Goal: Information Seeking & Learning: Learn about a topic

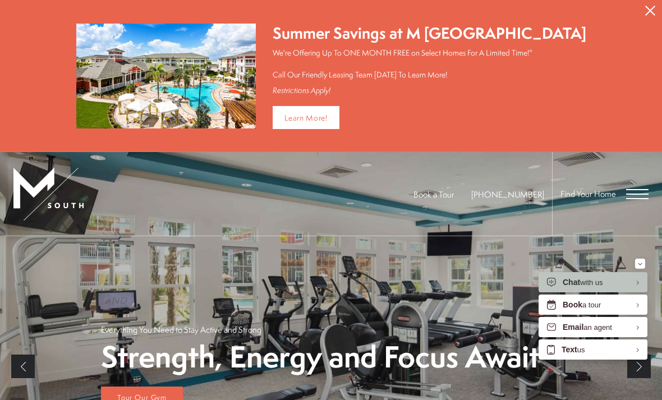
click at [648, 7] on icon "Close Alert" at bounding box center [650, 11] width 10 height 10
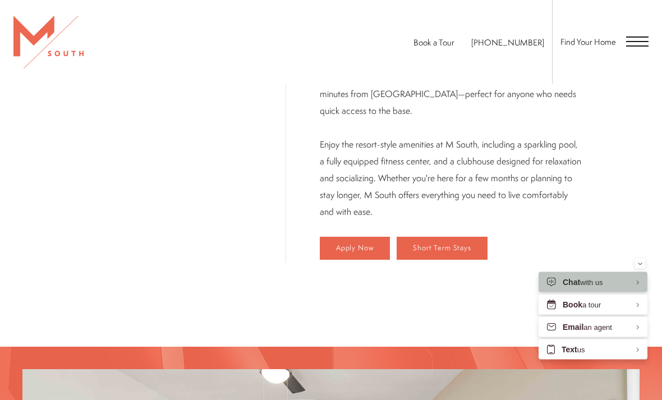
scroll to position [610, 0]
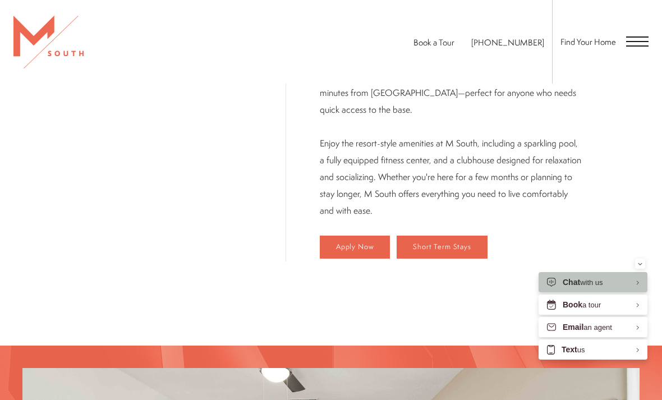
click at [633, 41] on span "Open Menu" at bounding box center [637, 41] width 22 height 1
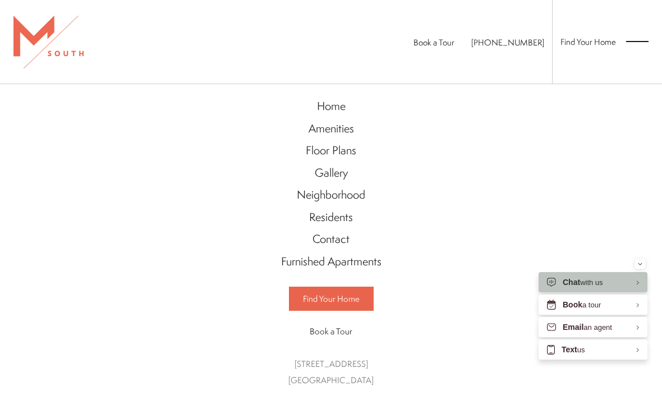
click at [353, 298] on span "Find Your Home" at bounding box center [331, 299] width 57 height 12
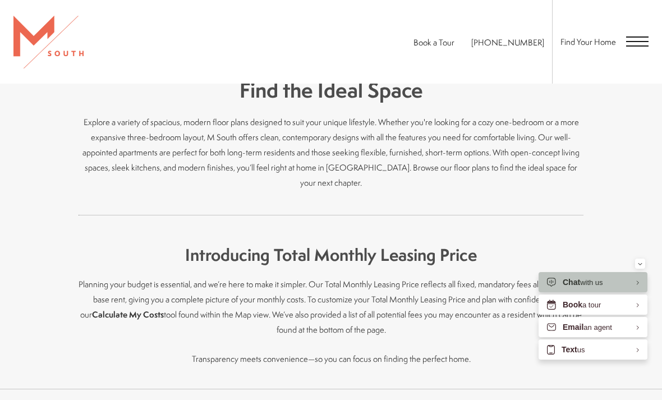
scroll to position [349, 0]
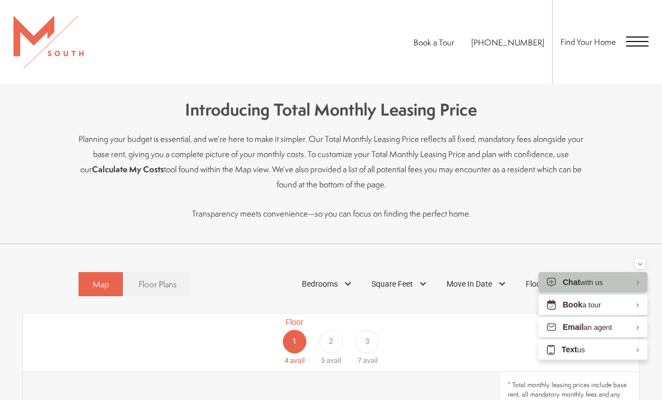
click at [327, 330] on div "2" at bounding box center [331, 342] width 24 height 24
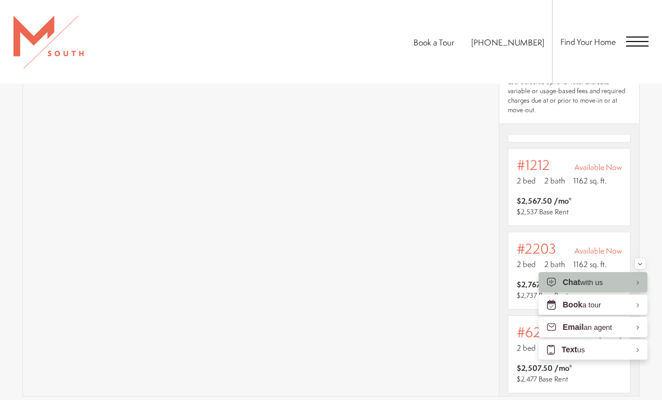
scroll to position [163, 0]
click at [639, 265] on icon "Minimize" at bounding box center [639, 264] width 3 height 2
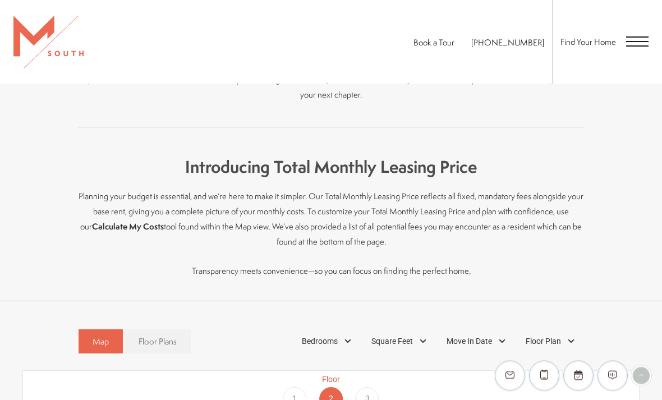
scroll to position [301, 0]
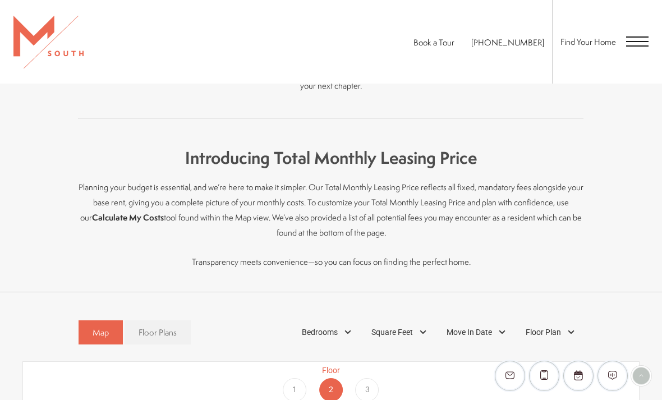
click at [283, 365] on div "Floor 1 4 avail" at bounding box center [294, 390] width 36 height 50
click at [286, 365] on div "Floor 1 4 avail Floor 2 5 avail Floor 3 7 avail" at bounding box center [584, 390] width 616 height 50
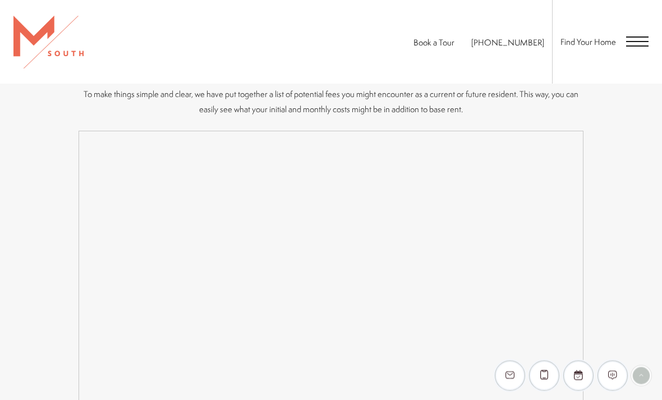
scroll to position [0, 0]
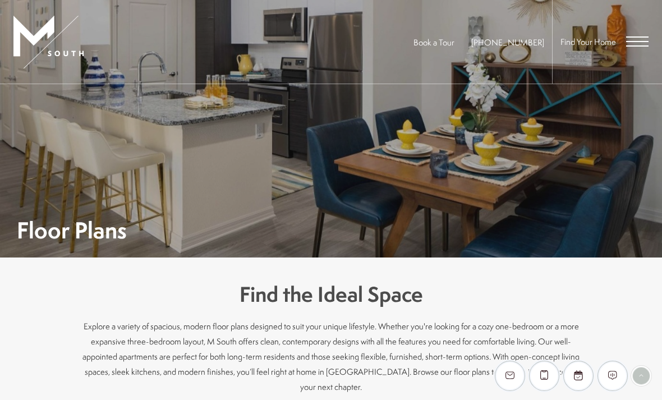
click at [632, 46] on span "Open Menu" at bounding box center [637, 45] width 22 height 1
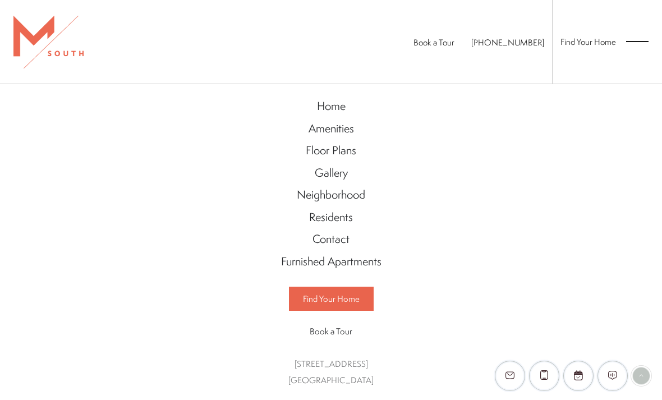
click at [629, 46] on span "Open Menu" at bounding box center [637, 45] width 22 height 1
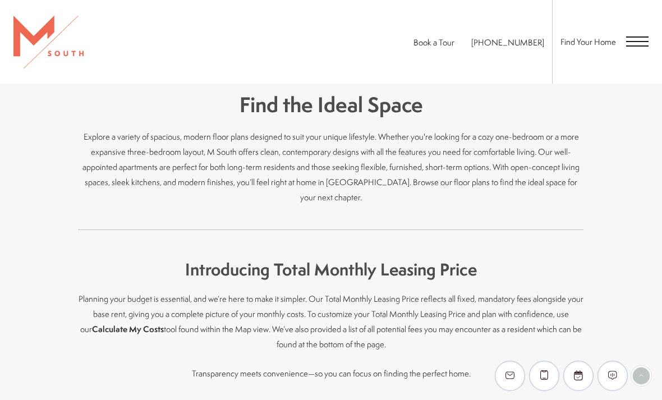
scroll to position [196, 0]
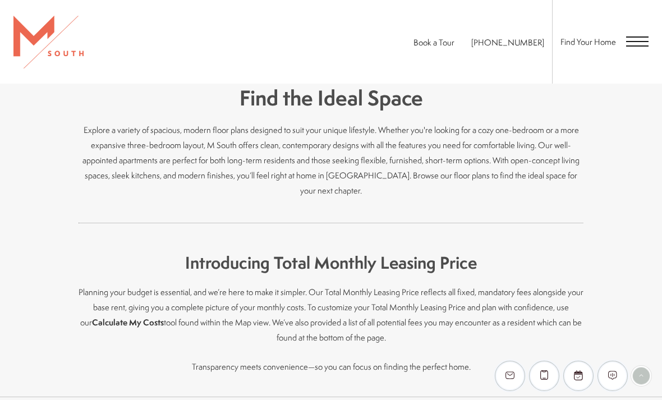
click at [654, 50] on div "Book a Tour [PHONE_NUMBER] Find Your Home" at bounding box center [331, 42] width 662 height 84
click at [639, 47] on span "Open Menu" at bounding box center [637, 45] width 22 height 1
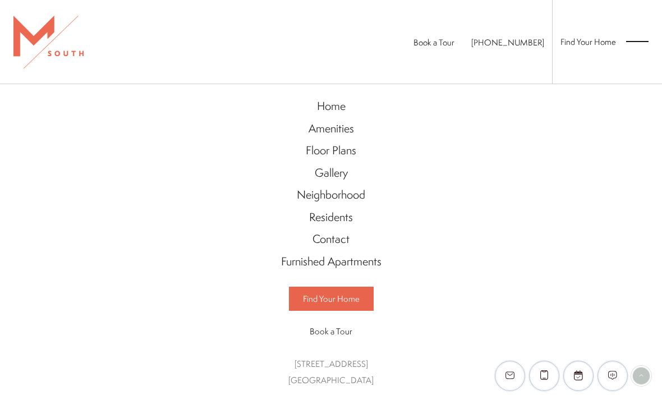
click at [349, 151] on span "Floor Plans" at bounding box center [331, 149] width 50 height 15
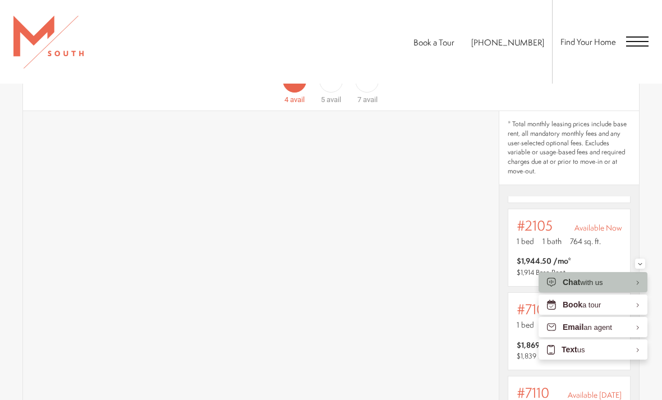
scroll to position [590, 0]
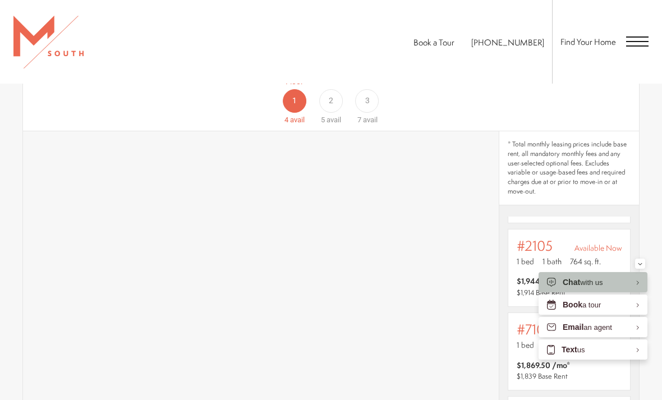
click at [332, 104] on span "2" at bounding box center [331, 101] width 4 height 12
click at [345, 114] on div "Floor 1 4 avail Floor 2 5 avail Floor 3 7 avail" at bounding box center [584, 101] width 616 height 50
click at [372, 113] on div "Floor 3 7 avail" at bounding box center [367, 101] width 36 height 50
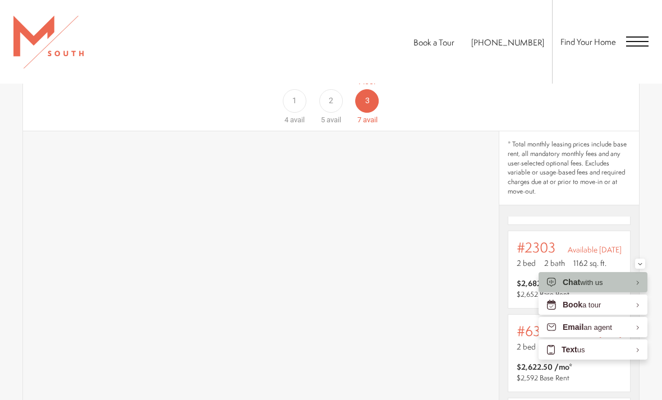
click at [643, 269] on button "Minimize" at bounding box center [640, 264] width 10 height 10
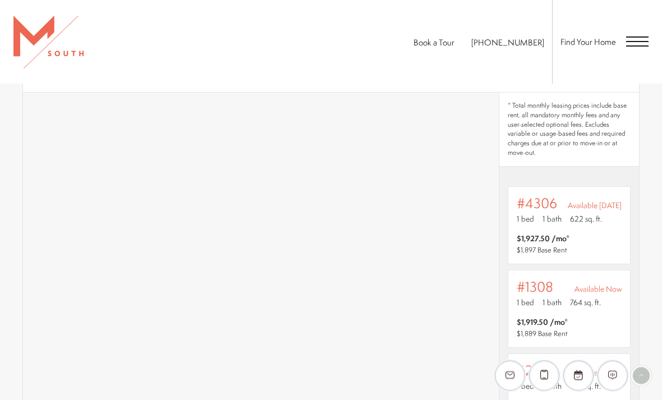
scroll to position [-1, 0]
click at [628, 43] on span "Open Menu" at bounding box center [637, 41] width 22 height 10
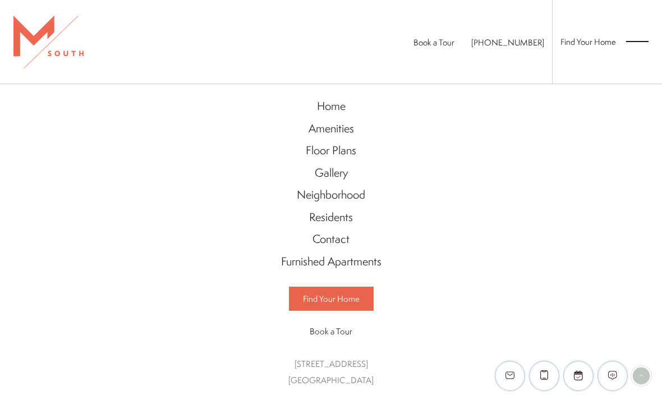
click at [636, 45] on span "Open Menu" at bounding box center [637, 41] width 22 height 10
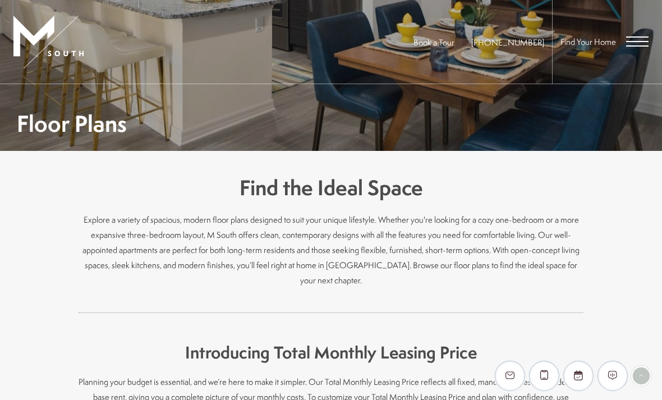
scroll to position [291, 0]
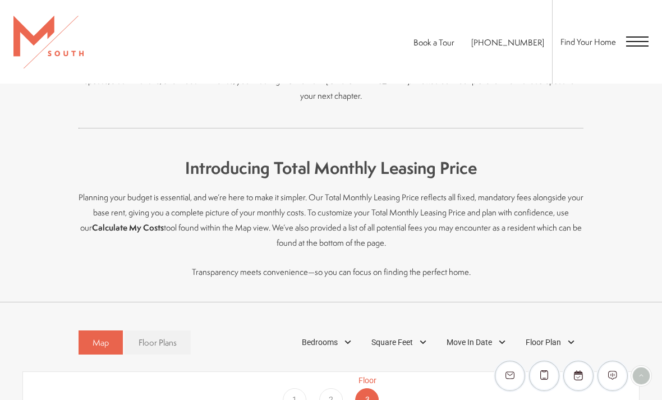
click at [178, 330] on link "Floor Plans" at bounding box center [157, 342] width 66 height 24
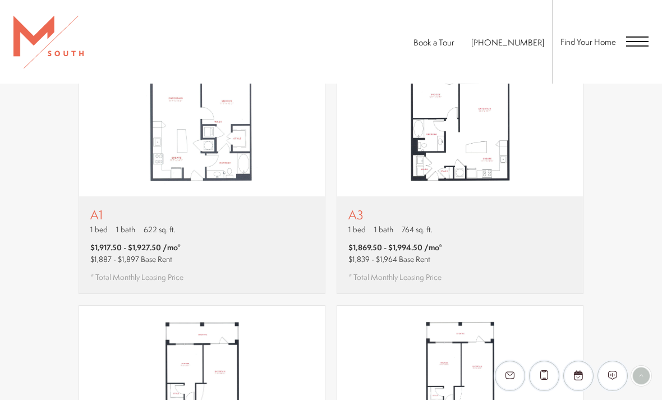
scroll to position [777, 0]
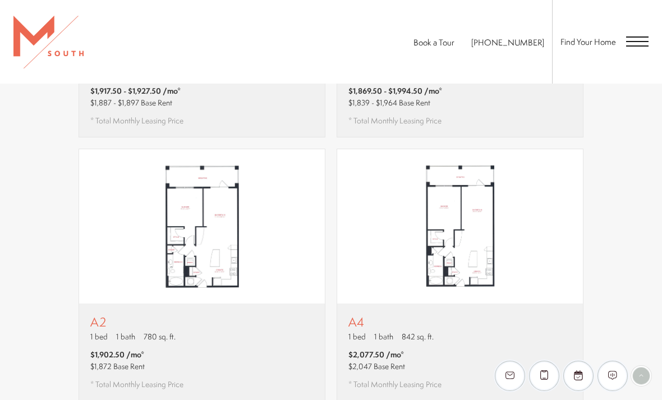
click at [227, 265] on img "View floor plan A2" at bounding box center [202, 226] width 246 height 154
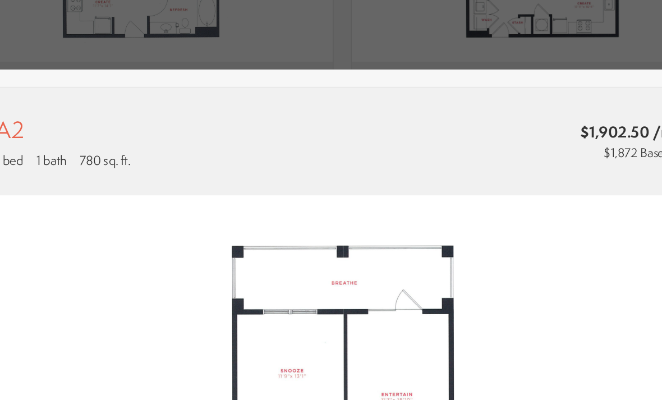
scroll to position [0, 0]
